Goal: Task Accomplishment & Management: Complete application form

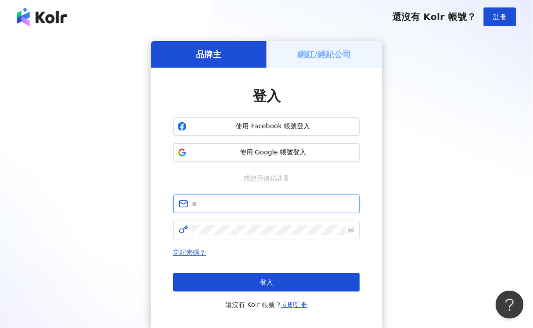
type input "**********"
click at [339, 54] on h5 "網紅/經紀公司" at bounding box center [325, 55] width 54 height 12
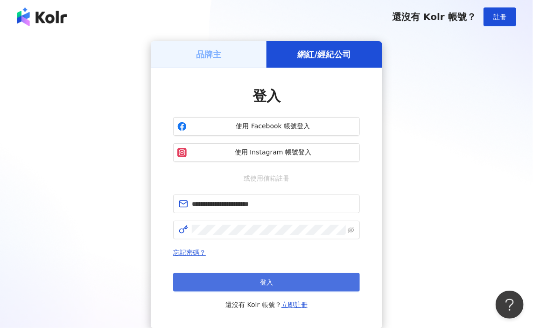
click at [262, 283] on span "登入" at bounding box center [266, 282] width 13 height 7
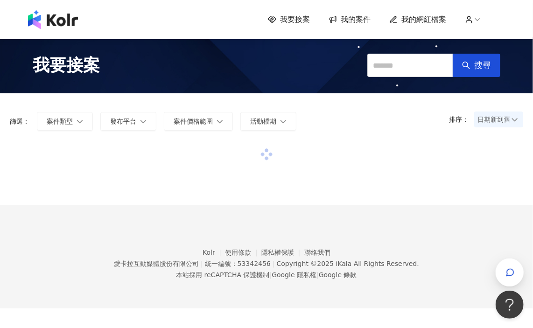
click at [499, 120] on span "日期新到舊" at bounding box center [499, 120] width 42 height 14
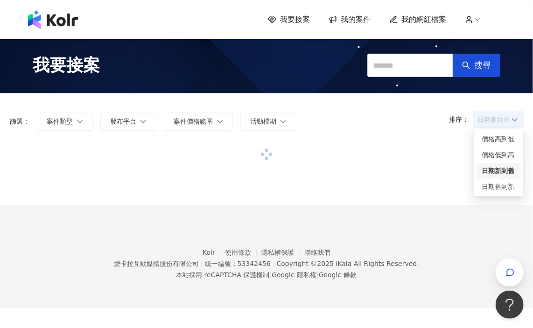
click at [371, 143] on div at bounding box center [267, 154] width 514 height 25
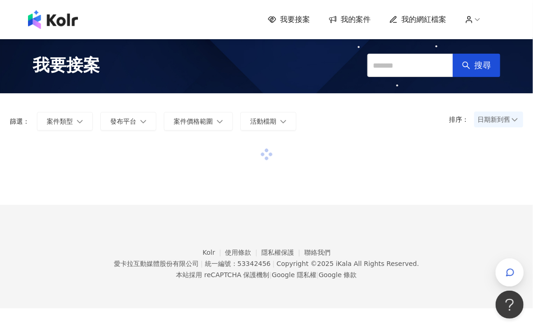
click at [349, 23] on span "我的案件" at bounding box center [356, 19] width 30 height 10
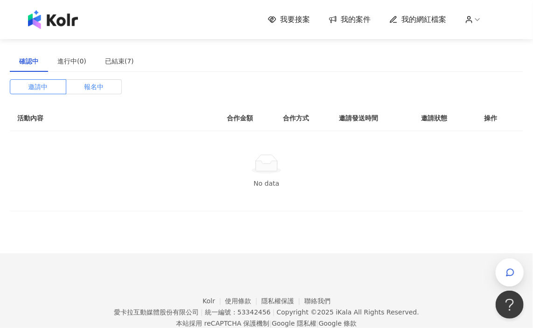
click at [82, 91] on label "報名中" at bounding box center [94, 86] width 56 height 15
click at [82, 91] on span at bounding box center [94, 87] width 56 height 14
click at [45, 92] on span "邀請中" at bounding box center [38, 87] width 20 height 14
click at [112, 60] on div "已結束(7)" at bounding box center [119, 61] width 29 height 10
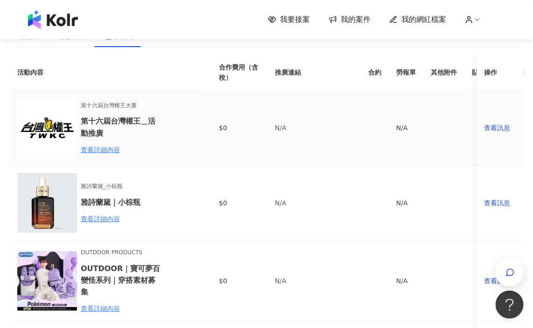
scroll to position [47, 0]
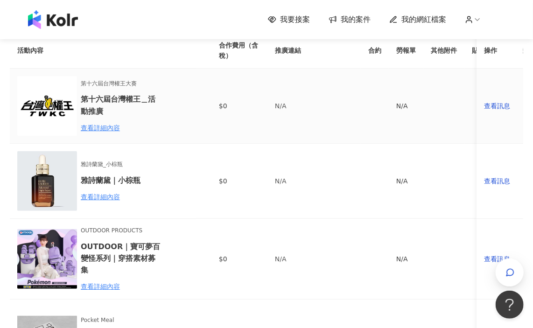
drag, startPoint x: 396, startPoint y: 117, endPoint x: 294, endPoint y: 119, distance: 102.3
click at [294, 119] on tr "第十六屆台灣權王大賽 第十六屆台灣權王＿活動推廣 查看詳細內容 $0 N/A N/A - 系統自動取消 查看訊息" at bounding box center [358, 106] width 696 height 75
drag, startPoint x: 460, startPoint y: 117, endPoint x: 513, endPoint y: 113, distance: 53.4
click at [513, 113] on tr "第十六屆台灣權王大賽 第十六屆台灣權王＿活動推廣 查看詳細內容 $0 N/A N/A - 系統自動取消 查看訊息" at bounding box center [358, 106] width 696 height 75
click at [505, 108] on div "查看訊息" at bounding box center [500, 106] width 32 height 10
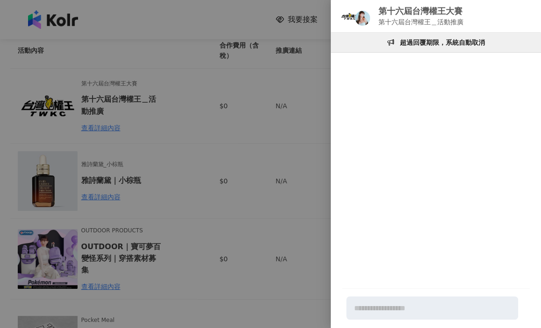
click at [257, 131] on div at bounding box center [270, 164] width 541 height 328
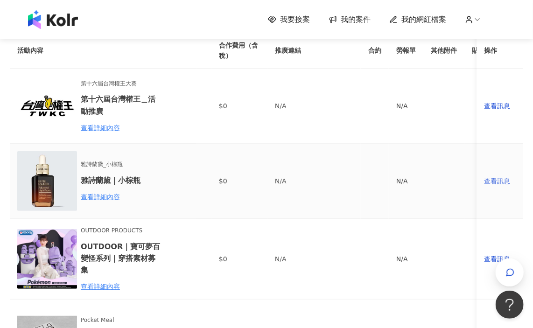
click at [495, 184] on div "查看訊息" at bounding box center [500, 181] width 32 height 10
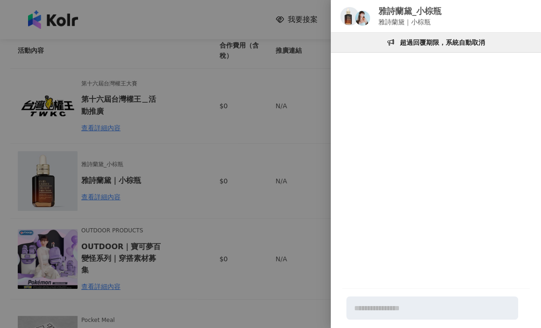
click at [191, 202] on div at bounding box center [270, 164] width 541 height 328
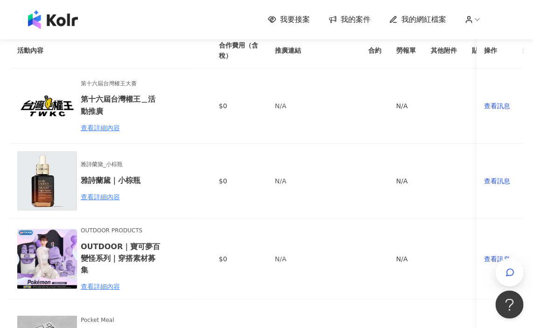
click at [307, 27] on div "我要接案 我的案件 我的網紅檔案" at bounding box center [266, 19] width 487 height 19
click at [308, 24] on span "我要接案" at bounding box center [295, 19] width 30 height 10
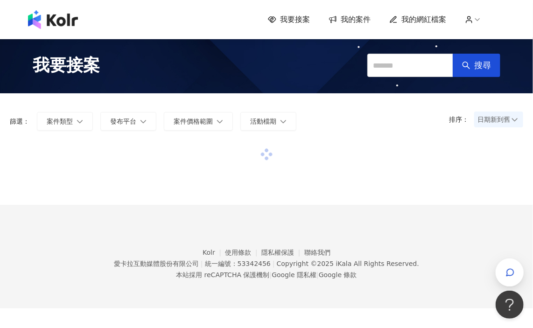
click at [497, 121] on span "日期新到舊" at bounding box center [499, 120] width 42 height 14
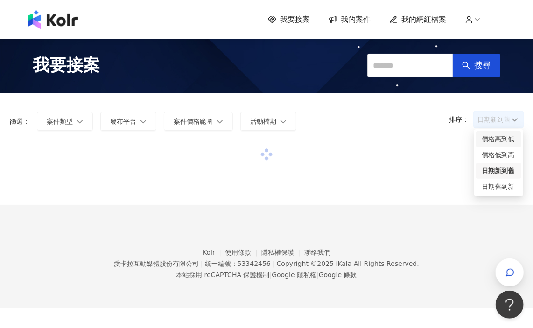
click at [497, 135] on div "價格高到低" at bounding box center [499, 139] width 34 height 10
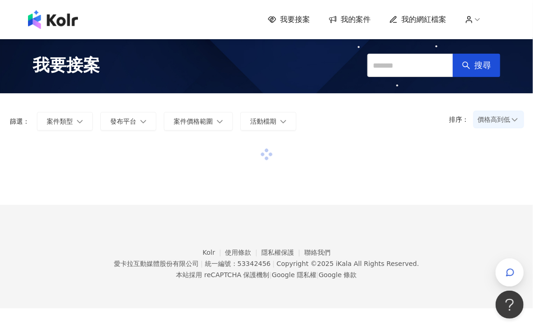
click at [286, 108] on div "排序： 價格高到低 價格高到低 篩選： 案件類型 發布平台 案件價格範圍 活動檔期 清除 套用" at bounding box center [266, 117] width 532 height 49
click at [344, 180] on div at bounding box center [267, 173] width 514 height 63
click at [483, 58] on button "搜尋" at bounding box center [477, 65] width 48 height 23
click at [300, 20] on span "我要接案" at bounding box center [295, 19] width 30 height 10
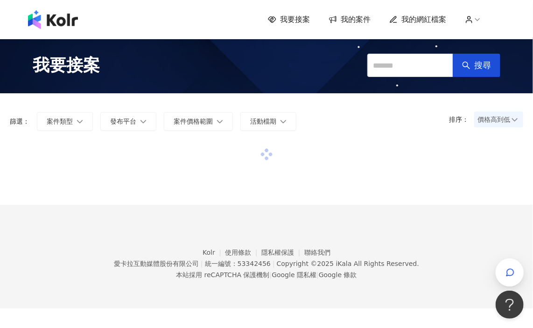
click at [300, 20] on span "我要接案" at bounding box center [295, 19] width 30 height 10
click at [368, 179] on div at bounding box center [267, 173] width 514 height 63
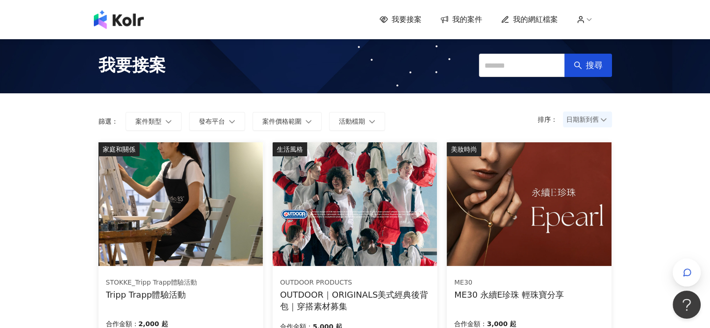
click at [533, 119] on icon at bounding box center [604, 119] width 6 height 3
click at [533, 118] on span "日期新到舊" at bounding box center [588, 120] width 42 height 14
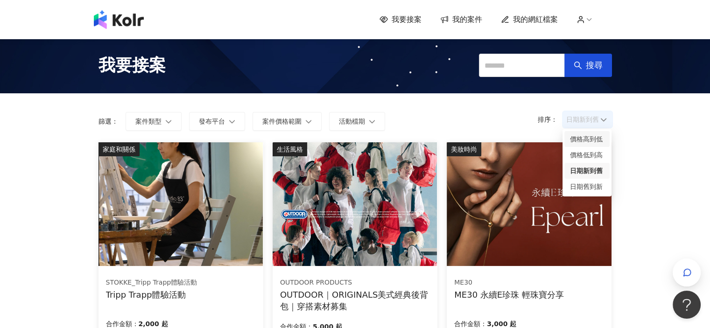
click at [533, 146] on div "價格高到低" at bounding box center [587, 139] width 45 height 16
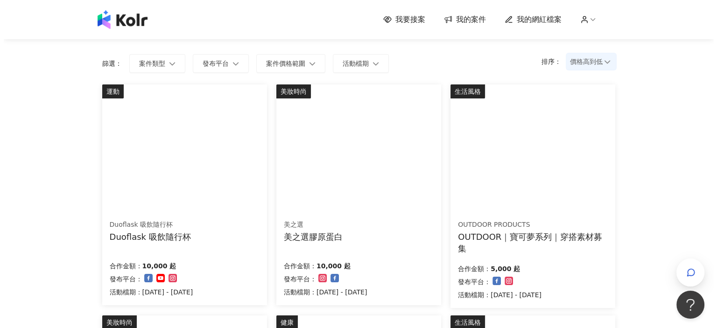
scroll to position [47, 0]
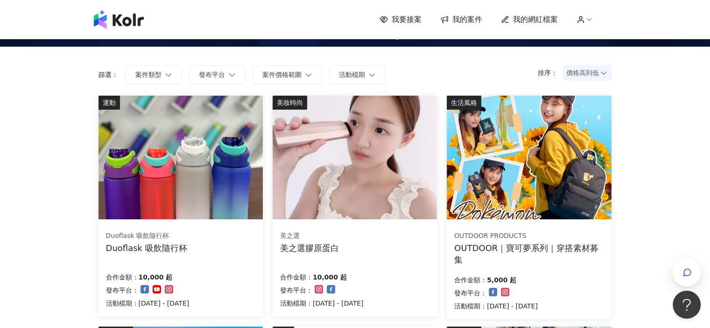
click at [501, 156] on img at bounding box center [529, 158] width 164 height 124
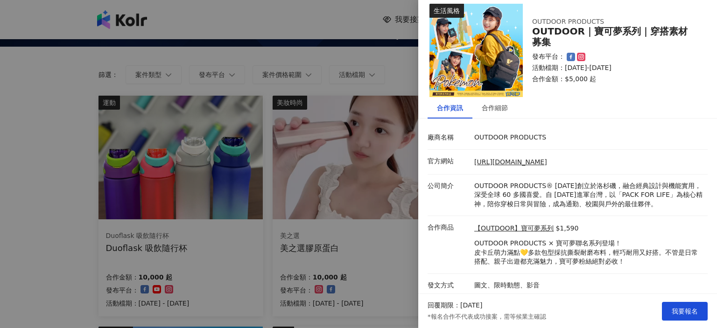
scroll to position [9, 0]
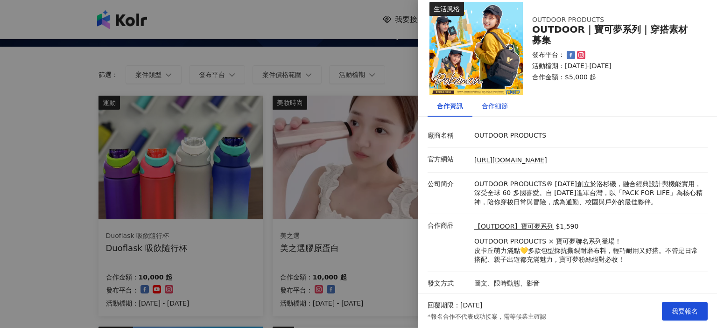
click at [501, 108] on div "合作細節" at bounding box center [495, 106] width 26 height 10
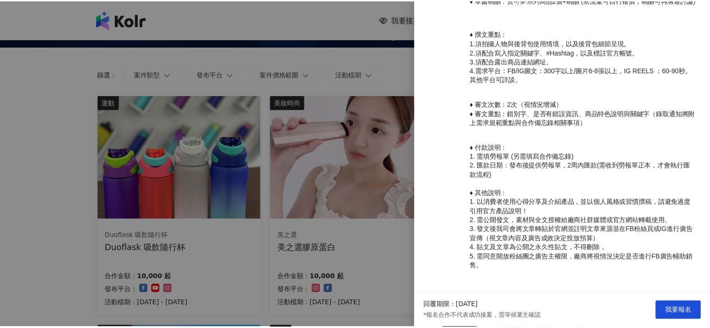
scroll to position [358, 0]
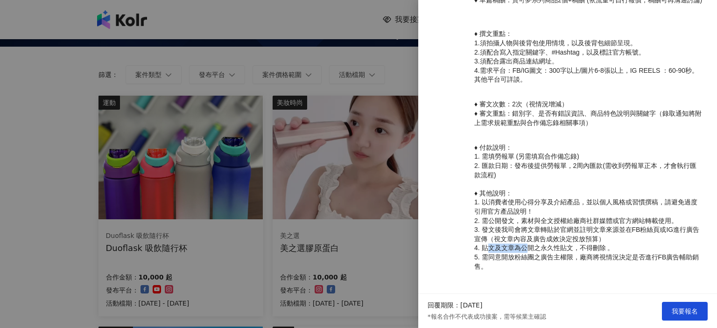
drag, startPoint x: 488, startPoint y: 250, endPoint x: 525, endPoint y: 248, distance: 37.4
click at [525, 248] on span "4. 貼文及文章為公開之永久性貼文，不得刪除 。" at bounding box center [544, 247] width 140 height 7
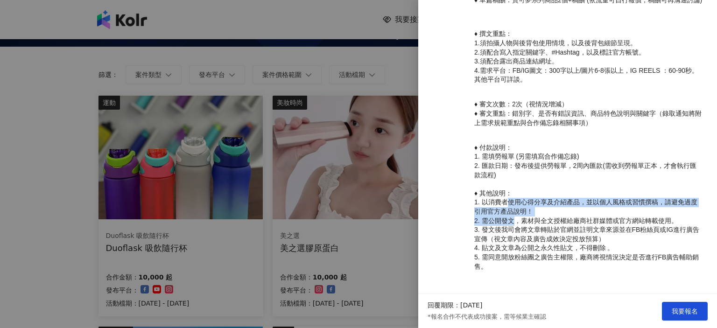
drag, startPoint x: 504, startPoint y: 198, endPoint x: 513, endPoint y: 216, distance: 19.6
click at [513, 216] on p "♦ 付款說明： 1. 需填勞報單 (另需填寫合作備忘錄) 2. 匯款日期：發布後提供勞報單，2周內匯款(需收到勞報單正本，才會執行匯款流程) ♦ 其他說明： …" at bounding box center [588, 207] width 229 height 128
click at [513, 217] on span "2. 需公開發文，素材與全文授權給廠商社群媒體或官方網站轉載使用。" at bounding box center [576, 220] width 204 height 7
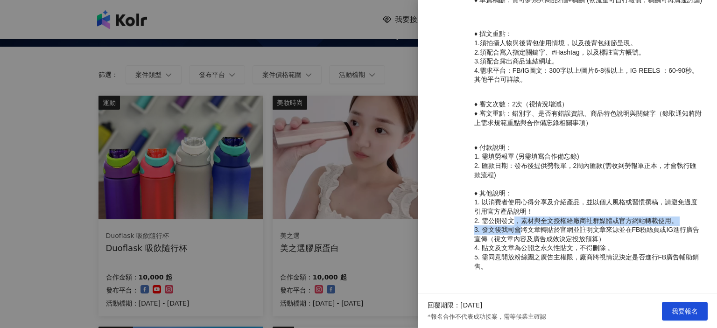
drag, startPoint x: 513, startPoint y: 216, endPoint x: 519, endPoint y: 227, distance: 12.6
click at [519, 227] on p "♦ 付款說明： 1. 需填勞報單 (另需填寫合作備忘錄) 2. 匯款日期：發布後提供勞報單，2周內匯款(需收到勞報單正本，才會執行匯款流程) ♦ 其他說明： …" at bounding box center [588, 207] width 229 height 128
click at [520, 227] on span "3. 發文後我司會將文章轉貼於官網並註明文章來源並在FB粉絲頁或IG進行廣告宣傳（視文章內容及廣告成效決定投放預算）" at bounding box center [586, 234] width 225 height 17
click at [533, 247] on span "4. 貼文及文章為公開之永久性貼文，不得刪除 。" at bounding box center [544, 247] width 140 height 7
click at [381, 239] on div at bounding box center [358, 164] width 717 height 328
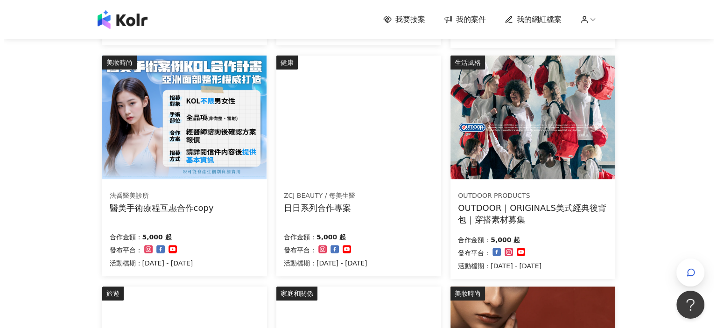
scroll to position [374, 0]
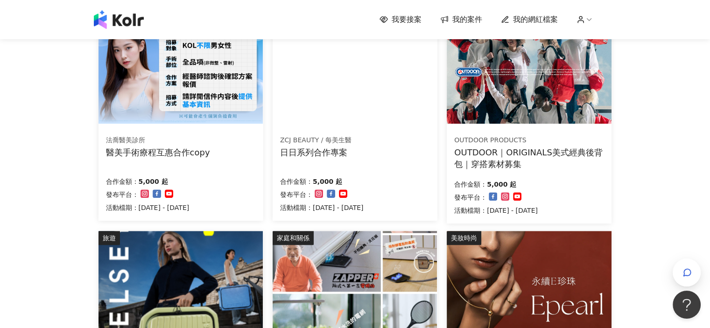
click at [514, 114] on img at bounding box center [529, 62] width 164 height 124
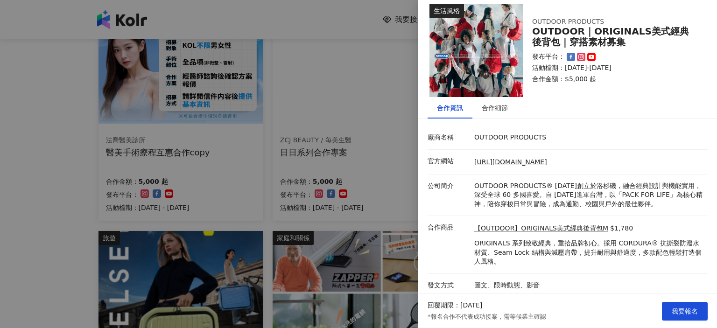
scroll to position [9, 0]
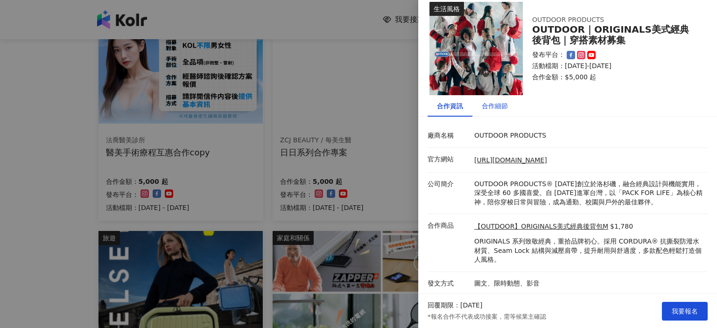
click at [503, 109] on div "合作細節" at bounding box center [495, 106] width 26 height 10
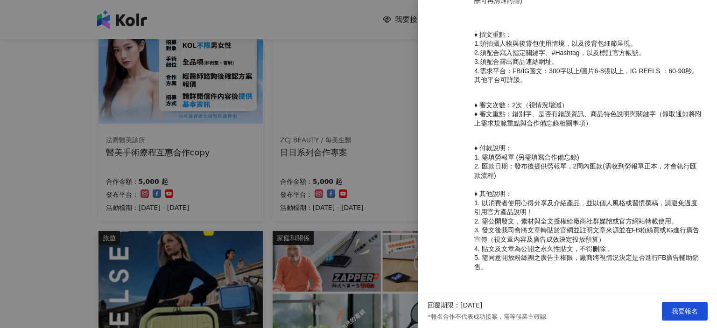
scroll to position [368, 0]
click at [407, 192] on div at bounding box center [358, 164] width 717 height 328
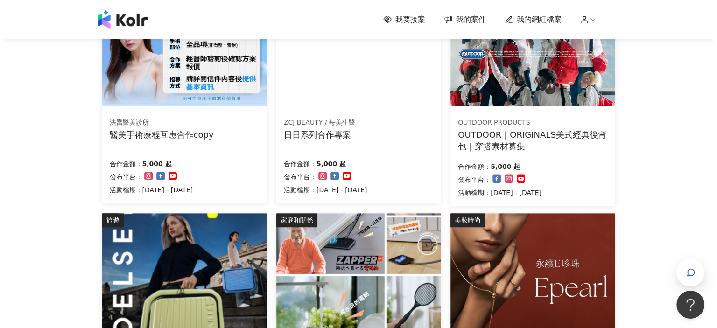
scroll to position [514, 0]
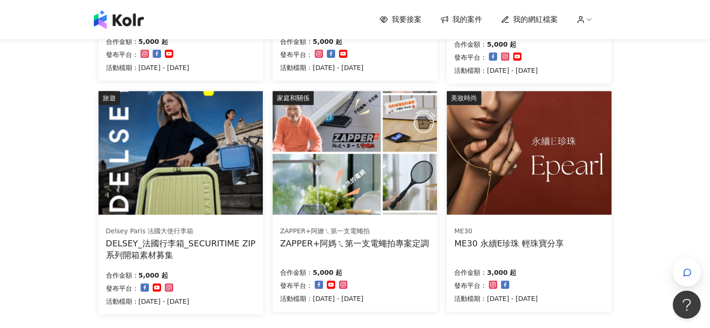
click at [533, 186] on img at bounding box center [529, 153] width 164 height 124
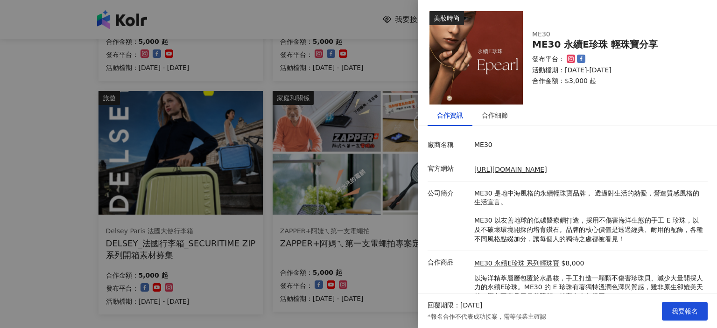
scroll to position [37, 0]
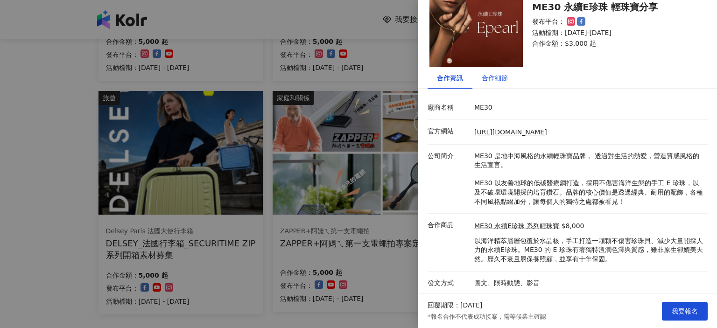
click at [503, 78] on div "合作細節" at bounding box center [495, 78] width 26 height 10
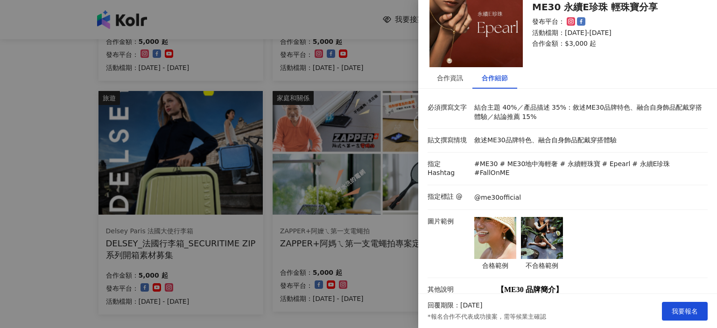
click at [507, 110] on p "結合主題 40%／產品描述 35%：敘述ME30品牌特色、融合自身飾品配戴穿搭體驗／結論推薦 15%" at bounding box center [588, 112] width 229 height 18
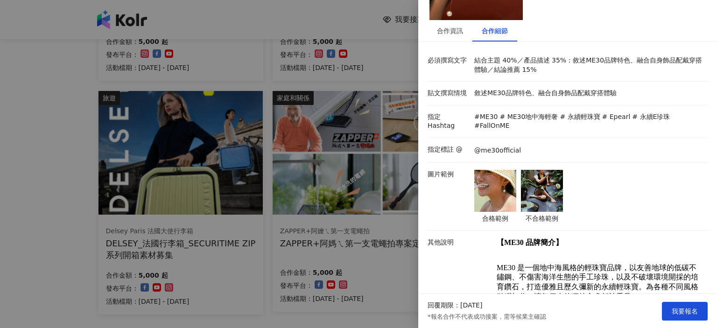
scroll to position [81, 0]
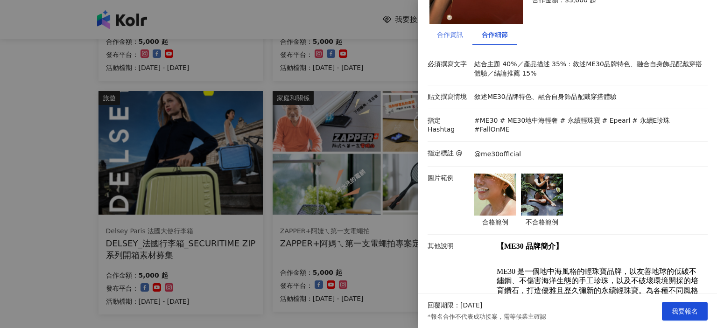
click at [460, 40] on div "合作資訊" at bounding box center [450, 34] width 45 height 21
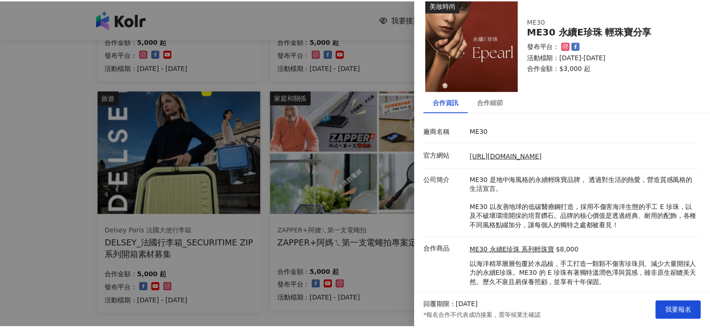
scroll to position [0, 0]
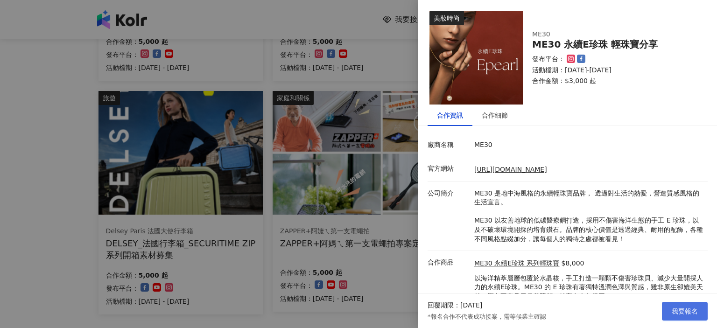
click at [533, 313] on span "我要報名" at bounding box center [685, 311] width 26 height 7
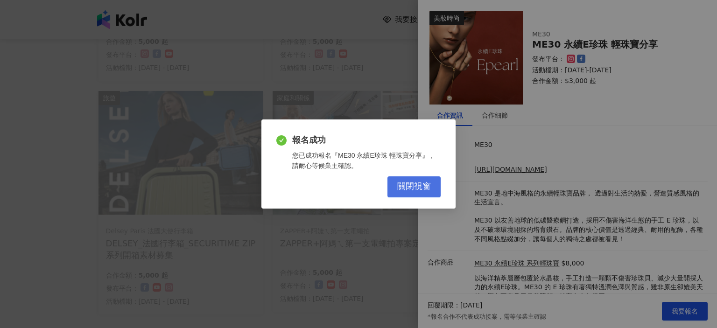
click at [402, 188] on span "關閉視窗" at bounding box center [414, 187] width 34 height 10
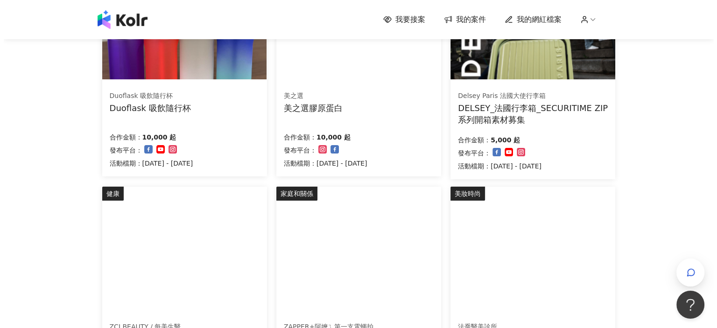
scroll to position [93, 0]
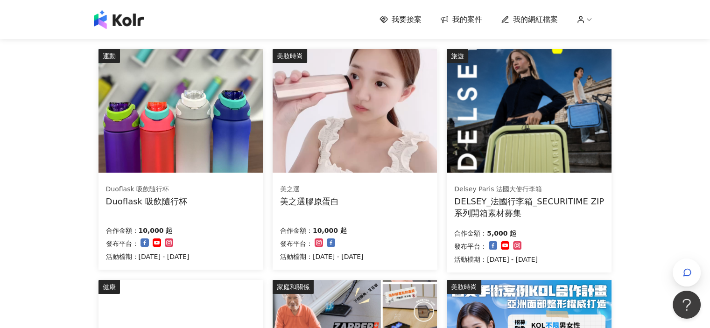
click at [502, 186] on div "Delsey Paris 法國大使行李箱" at bounding box center [528, 189] width 149 height 9
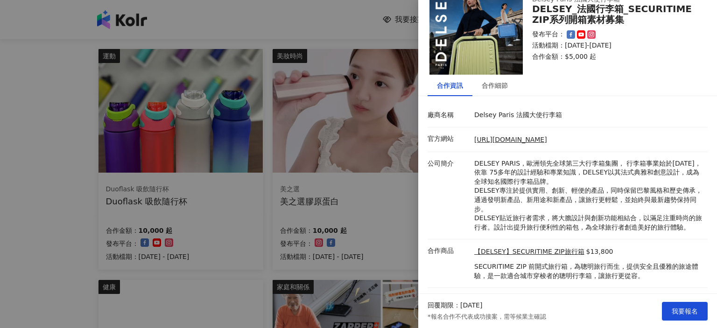
scroll to position [46, 0]
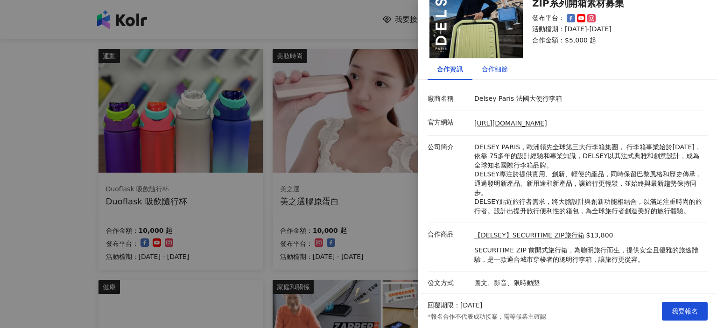
click at [493, 72] on div "合作細節" at bounding box center [495, 69] width 26 height 10
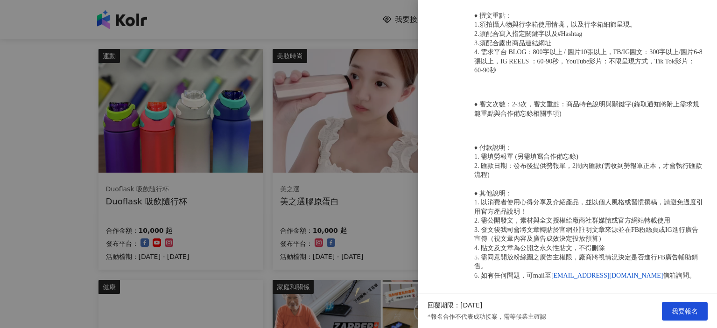
scroll to position [594, 0]
click at [375, 174] on div at bounding box center [358, 164] width 717 height 328
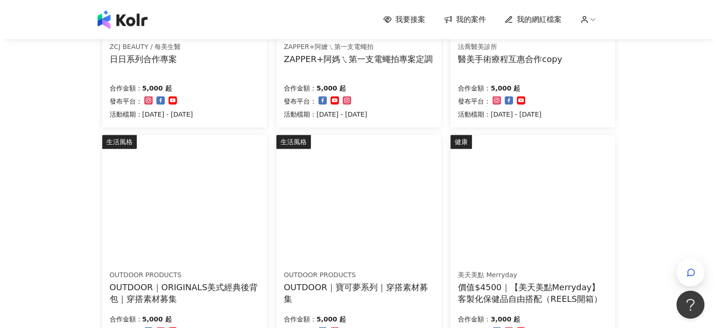
scroll to position [607, 0]
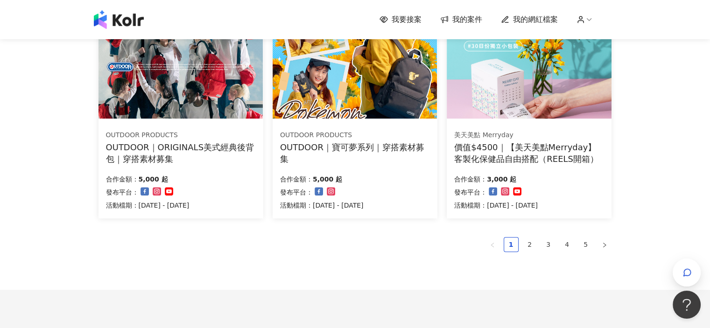
click at [517, 156] on div "價值$4500｜【美天美點Merryday】客製化保健品自由搭配（REELS開箱）" at bounding box center [529, 153] width 150 height 23
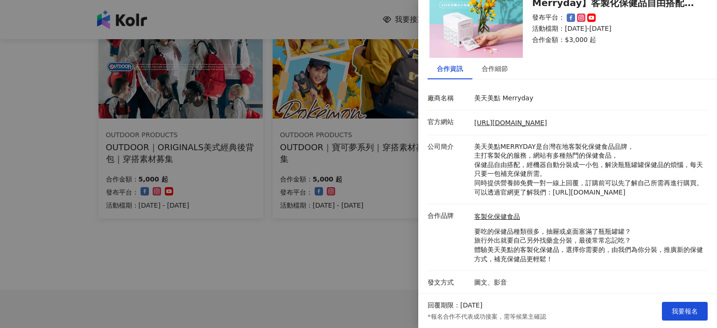
scroll to position [56, 0]
click at [504, 63] on div "合作細節" at bounding box center [495, 68] width 26 height 10
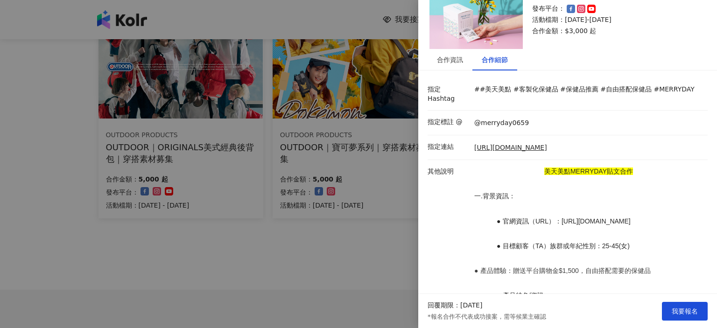
scroll to position [102, 0]
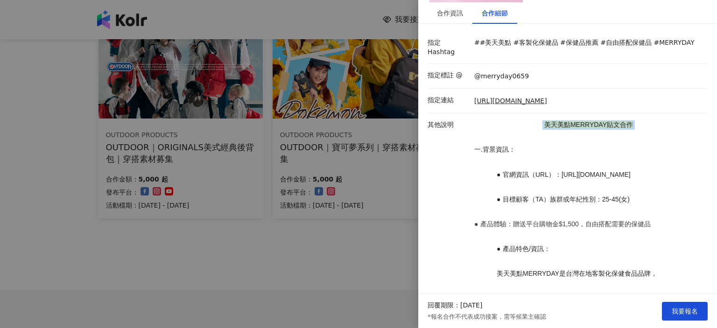
drag, startPoint x: 539, startPoint y: 115, endPoint x: 635, endPoint y: 117, distance: 95.3
click at [533, 120] on p "美天美點MERRYDAY貼文合作" at bounding box center [588, 124] width 229 height 9
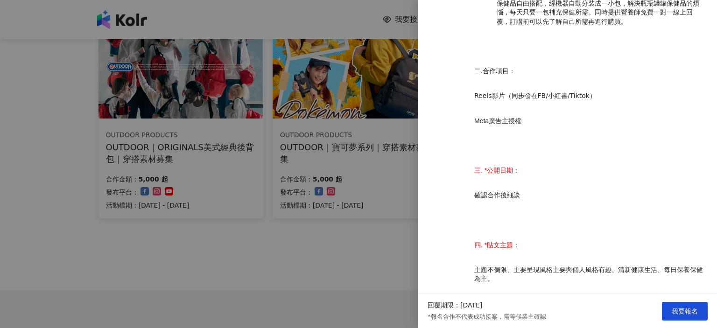
scroll to position [476, 0]
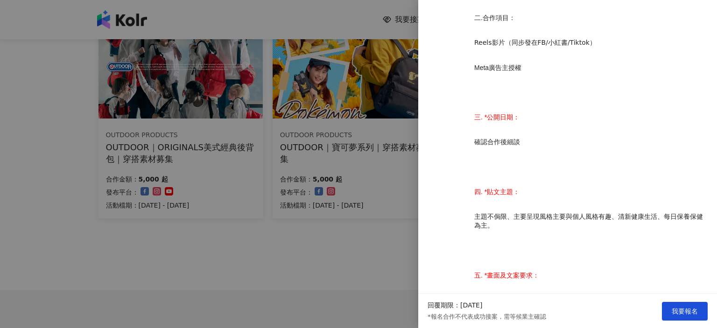
click at [334, 234] on div at bounding box center [358, 164] width 717 height 328
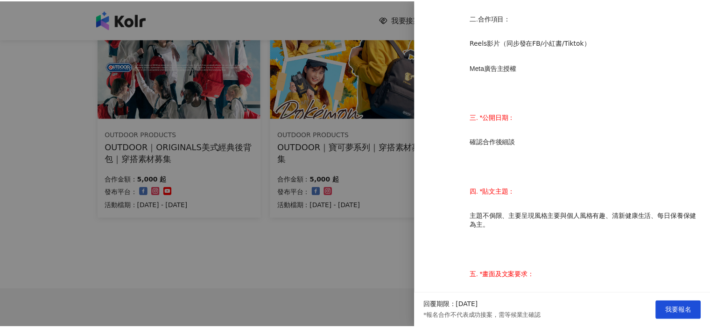
scroll to position [0, 0]
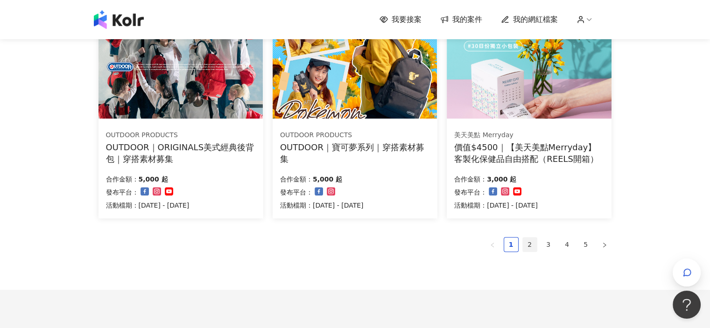
click at [533, 249] on link "2" at bounding box center [530, 245] width 14 height 14
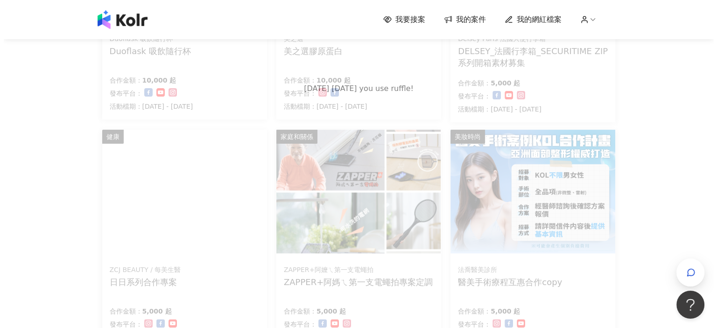
scroll to position [47, 0]
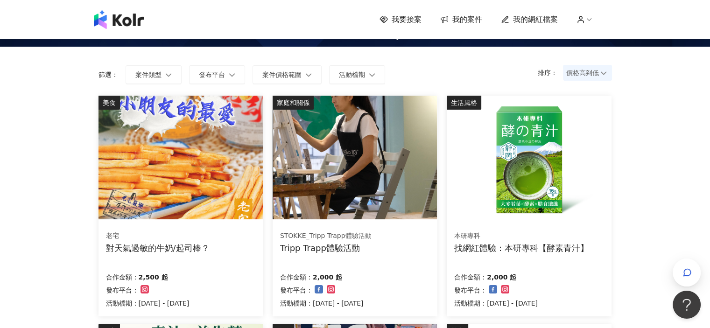
click at [417, 158] on img at bounding box center [355, 158] width 164 height 124
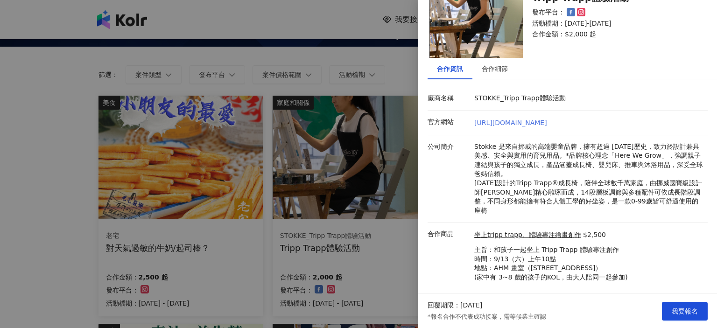
scroll to position [56, 0]
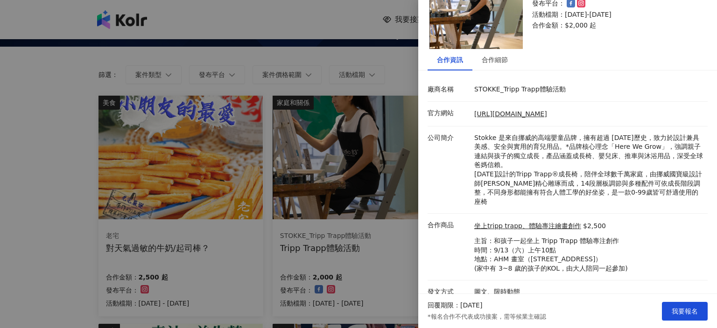
click at [357, 202] on div at bounding box center [358, 164] width 717 height 328
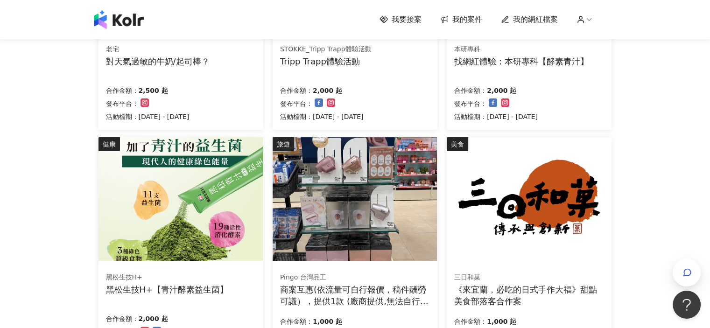
scroll to position [0, 0]
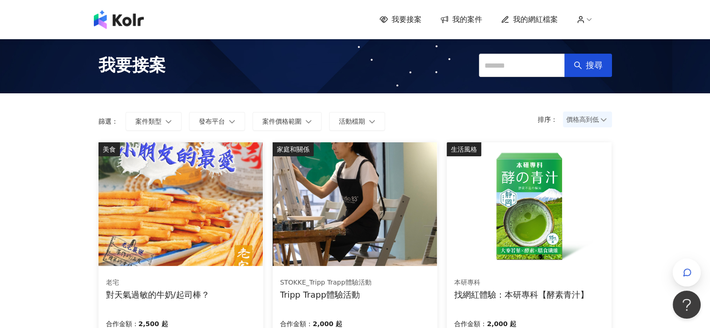
click at [469, 22] on span "我的案件" at bounding box center [468, 19] width 30 height 10
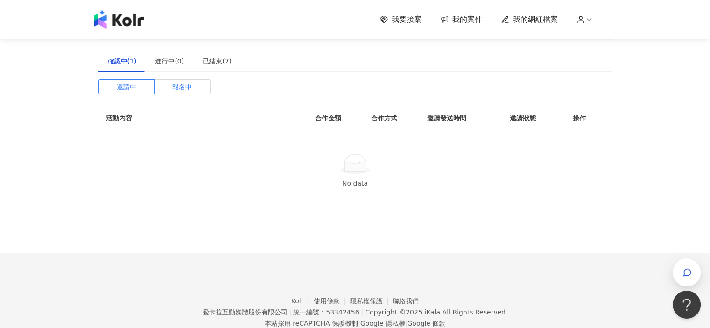
click at [161, 85] on label "報名中" at bounding box center [183, 86] width 56 height 15
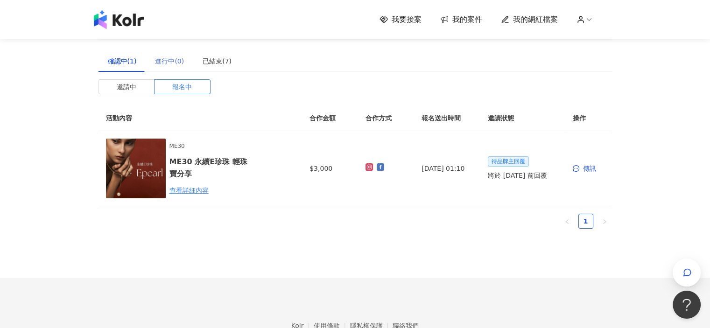
click at [168, 69] on div "進行中(0)" at bounding box center [170, 60] width 48 height 21
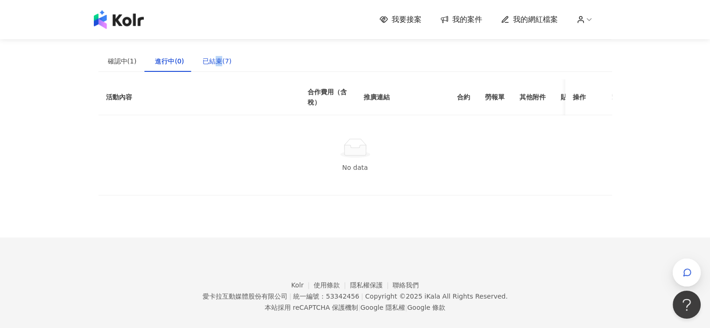
click at [217, 57] on div "已結束(7)" at bounding box center [217, 61] width 29 height 10
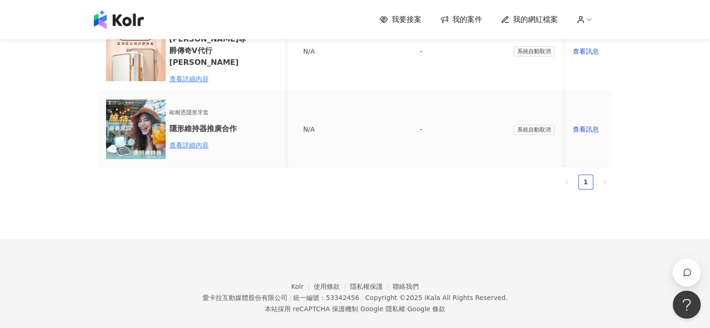
scroll to position [506, 0]
